Goal: Task Accomplishment & Management: Use online tool/utility

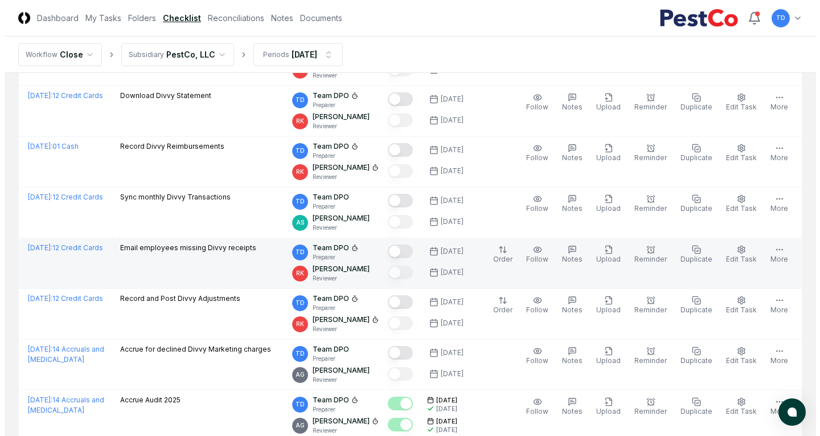
scroll to position [228, 0]
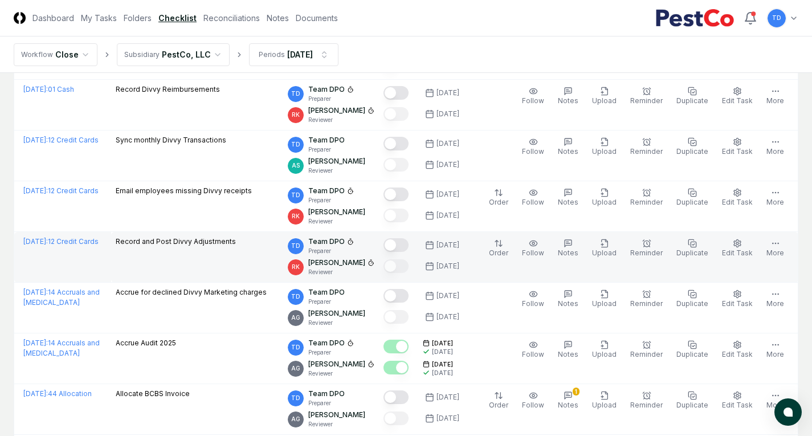
click at [406, 246] on button "Mark complete" at bounding box center [395, 245] width 25 height 14
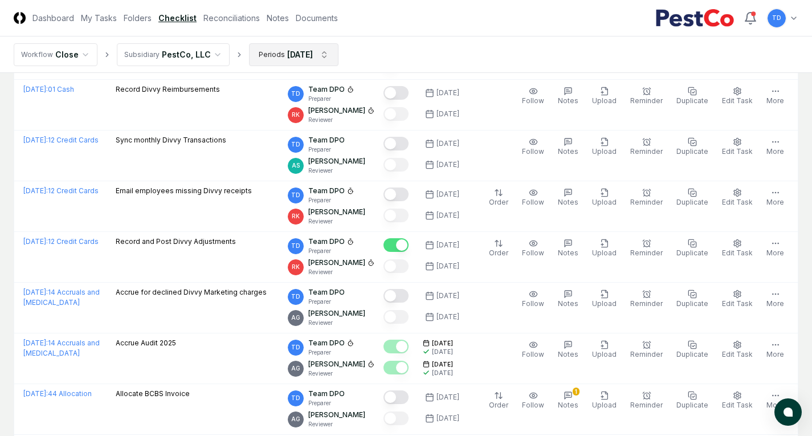
click at [296, 58] on html "CloseCore Dashboard My Tasks Folders Checklist Reconciliations Notes Documents …" at bounding box center [406, 296] width 812 height 1049
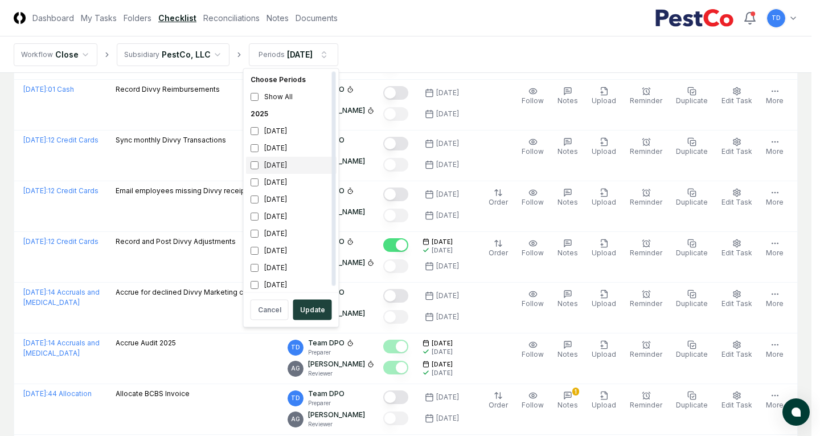
click at [291, 157] on div "[DATE]" at bounding box center [291, 165] width 91 height 17
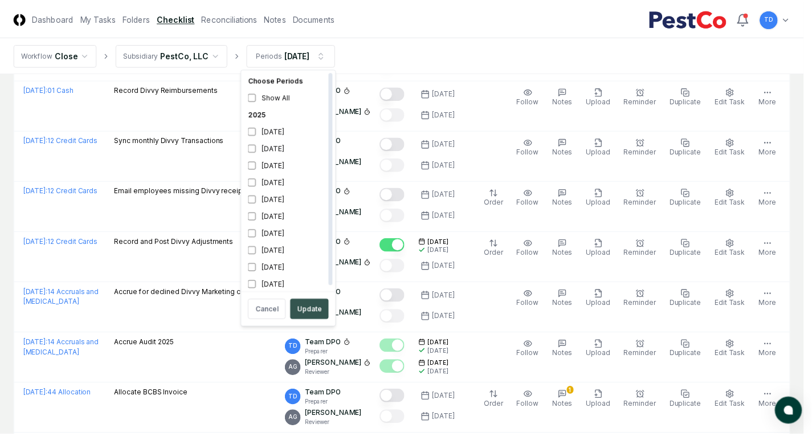
scroll to position [3, 0]
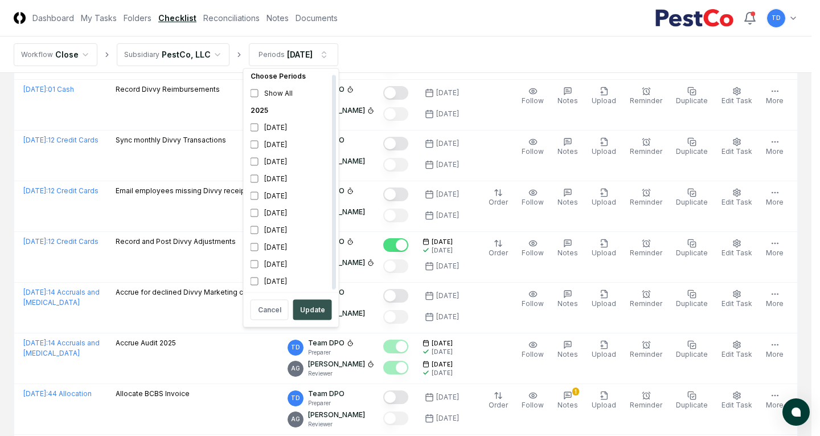
click at [312, 305] on button "Update" at bounding box center [312, 310] width 39 height 21
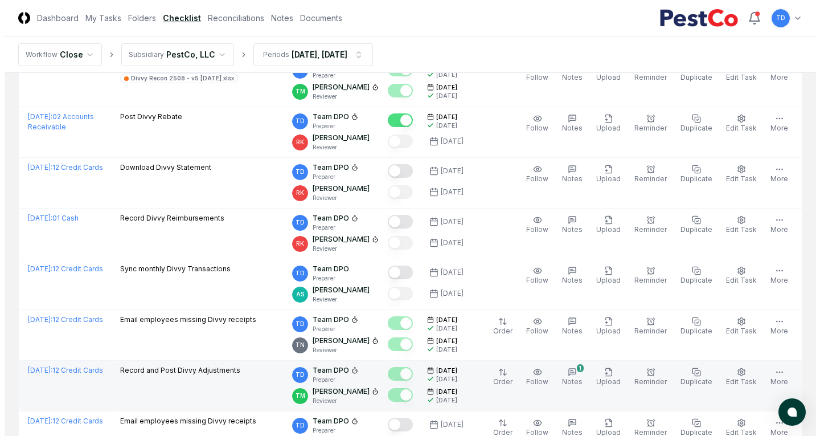
scroll to position [57, 0]
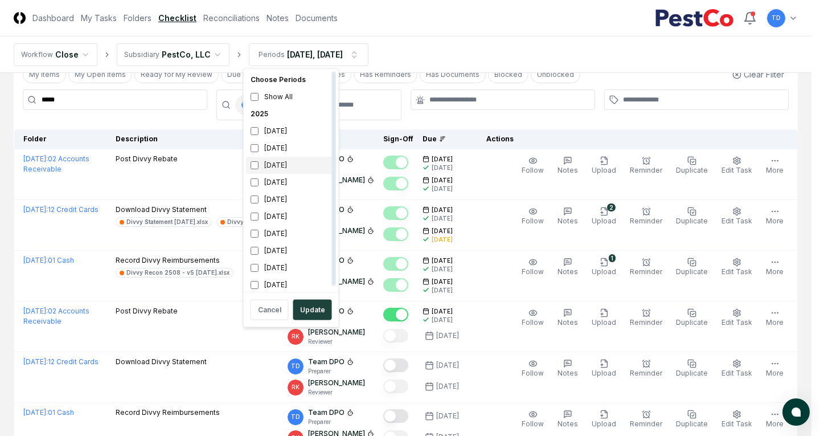
click at [277, 168] on div "[DATE]" at bounding box center [291, 165] width 91 height 17
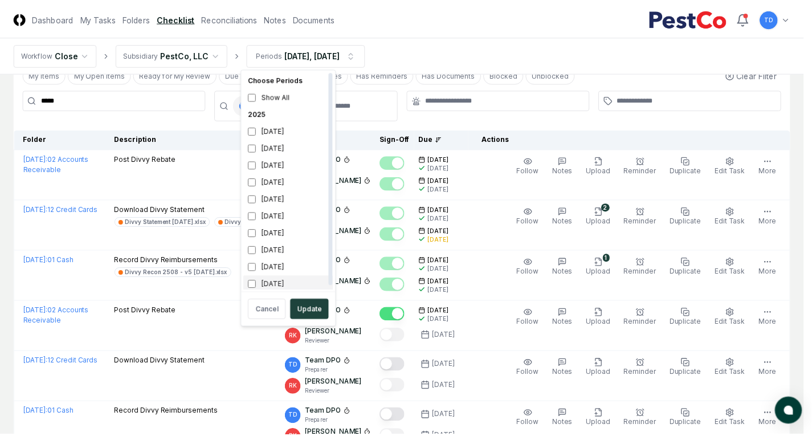
scroll to position [3, 0]
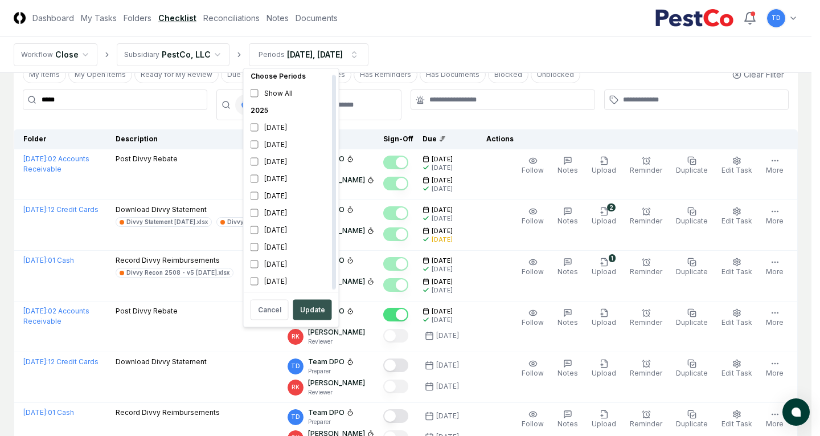
click at [308, 307] on button "Update" at bounding box center [312, 310] width 39 height 21
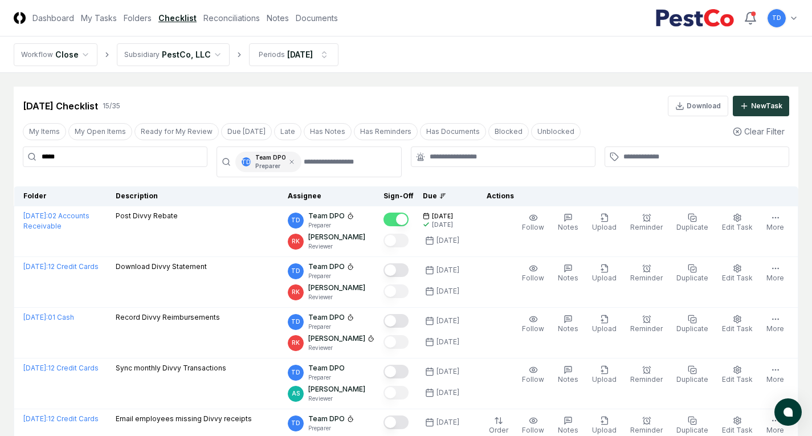
drag, startPoint x: 112, startPoint y: 154, endPoint x: 15, endPoint y: 159, distance: 97.5
click at [15, 159] on div "***** TD Team DPO Preparer" at bounding box center [406, 161] width 784 height 31
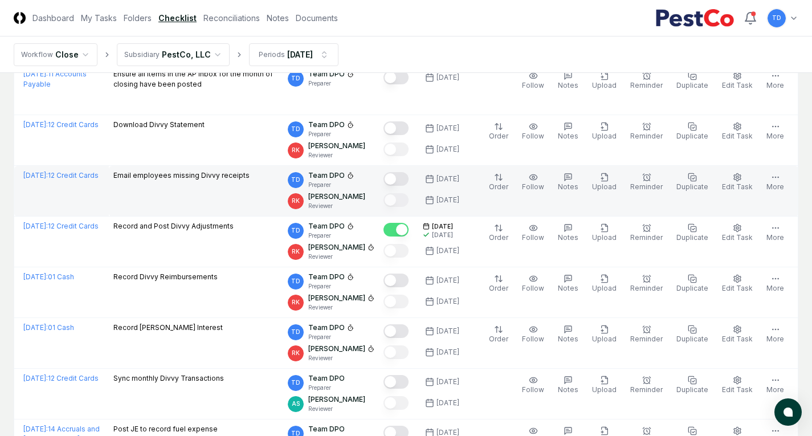
scroll to position [911, 0]
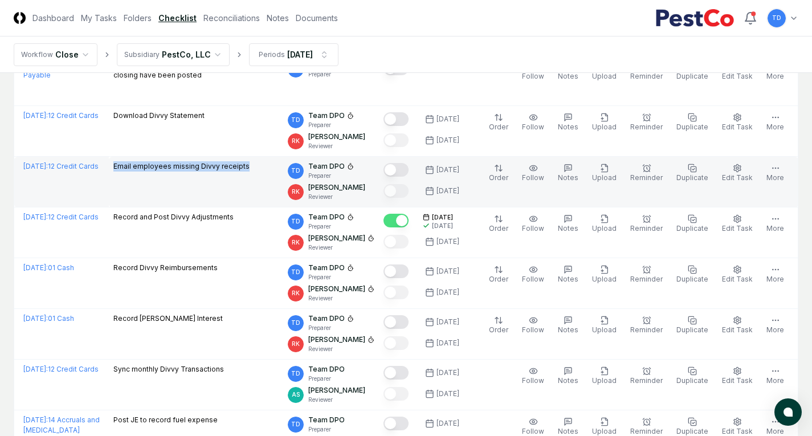
drag, startPoint x: 116, startPoint y: 165, endPoint x: 249, endPoint y: 167, distance: 132.8
click at [249, 167] on div "Email employees missing Divvy receipts" at bounding box center [195, 167] width 165 height 13
copy p "Email employees missing Divvy receipts"
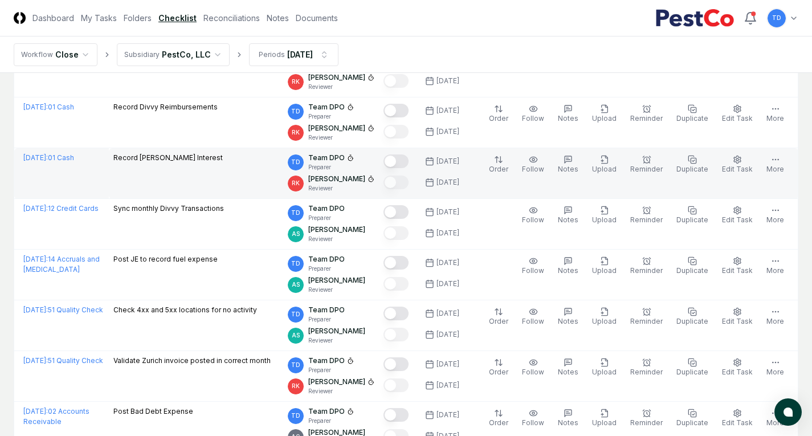
scroll to position [1082, 0]
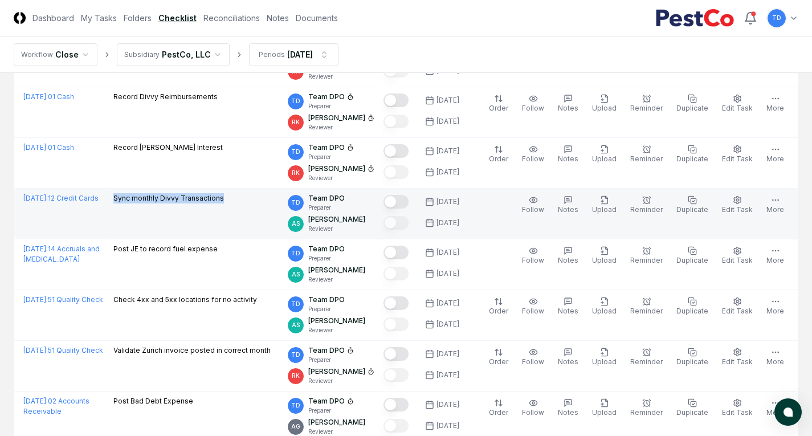
drag, startPoint x: 115, startPoint y: 195, endPoint x: 226, endPoint y: 196, distance: 111.1
click at [226, 196] on td "Sync monthly Divvy Transactions" at bounding box center [196, 214] width 174 height 51
copy p "Sync monthly Divvy Transactions"
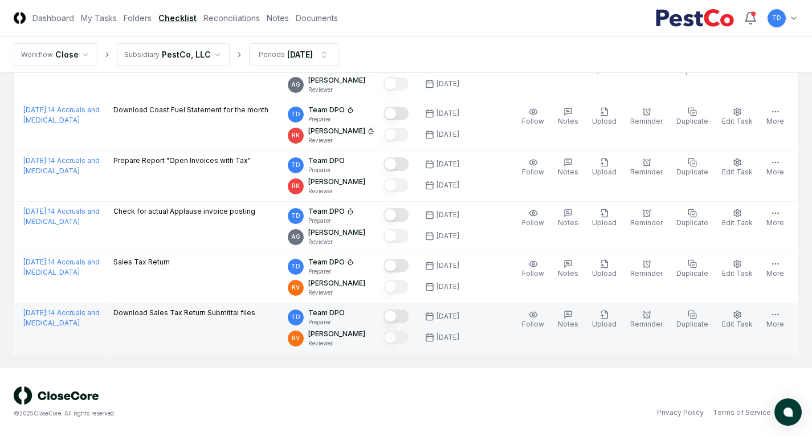
scroll to position [1773, 0]
